Goal: Task Accomplishment & Management: Use online tool/utility

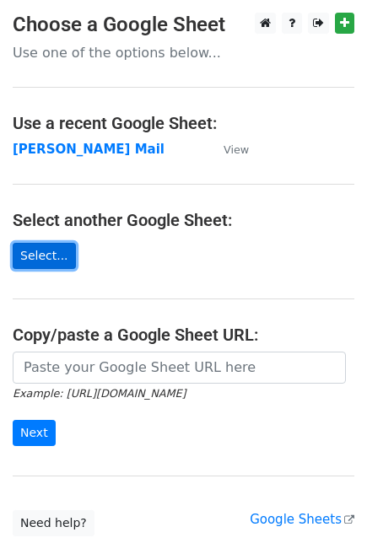
click at [36, 254] on link "Select..." at bounding box center [44, 256] width 63 height 26
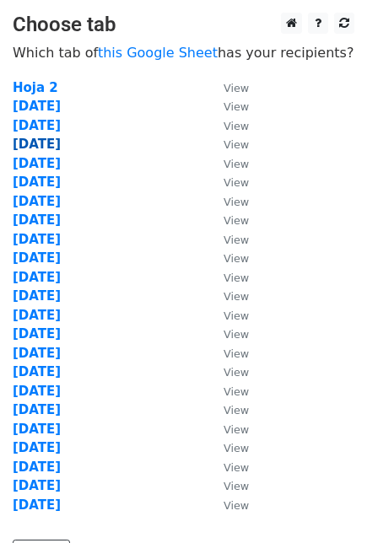
click at [45, 147] on strong "01 Oct" at bounding box center [37, 144] width 48 height 15
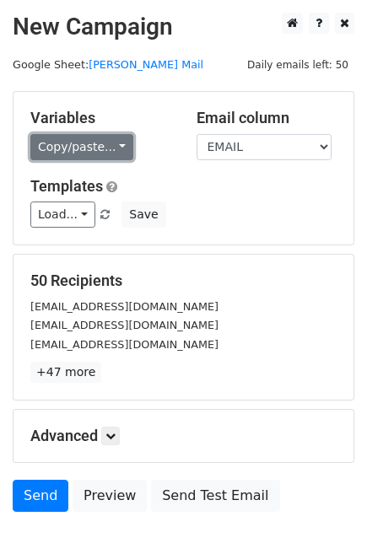
click at [109, 148] on link "Copy/paste..." at bounding box center [81, 147] width 103 height 26
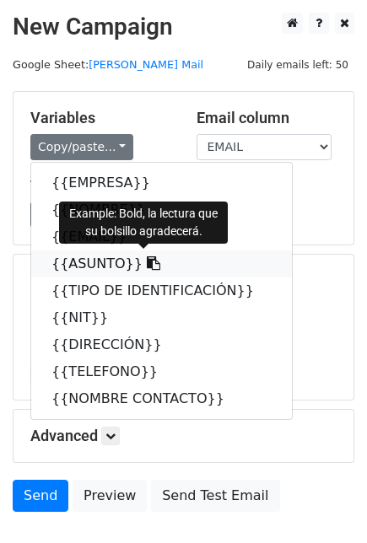
click at [147, 262] on icon at bounding box center [153, 262] width 13 height 13
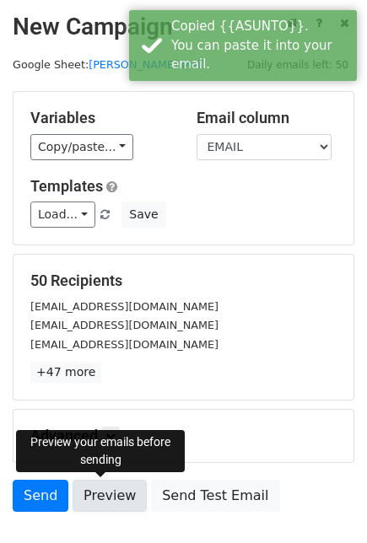
click at [113, 492] on link "Preview" at bounding box center [110, 496] width 74 height 32
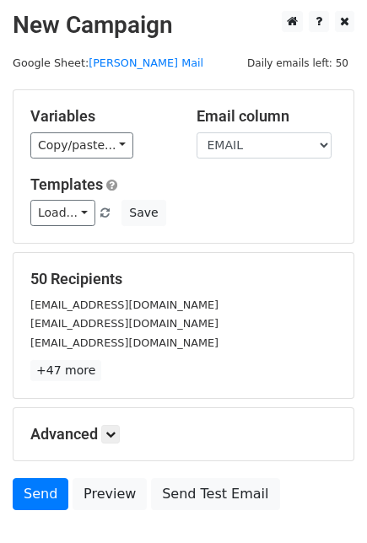
scroll to position [94, 0]
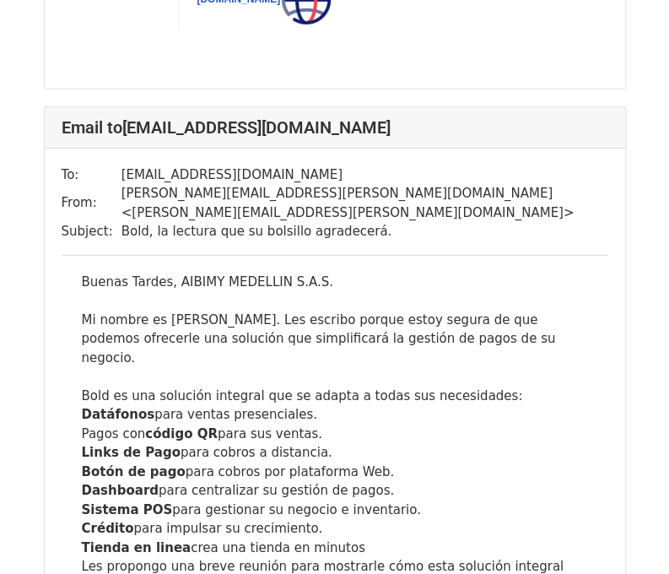
scroll to position [3628, 0]
